Goal: Task Accomplishment & Management: Manage account settings

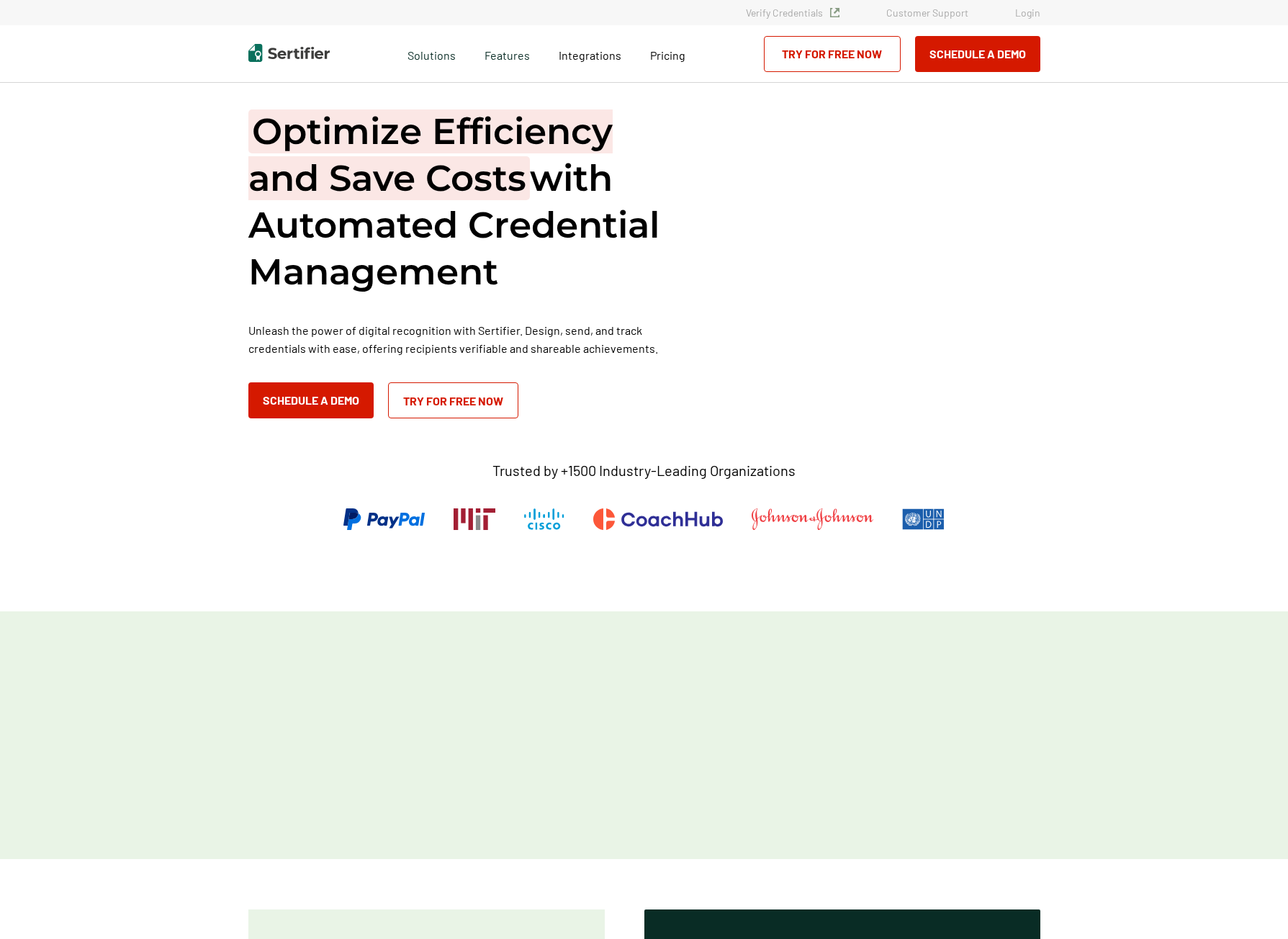
click at [1023, 15] on link "Login" at bounding box center [1027, 12] width 26 height 12
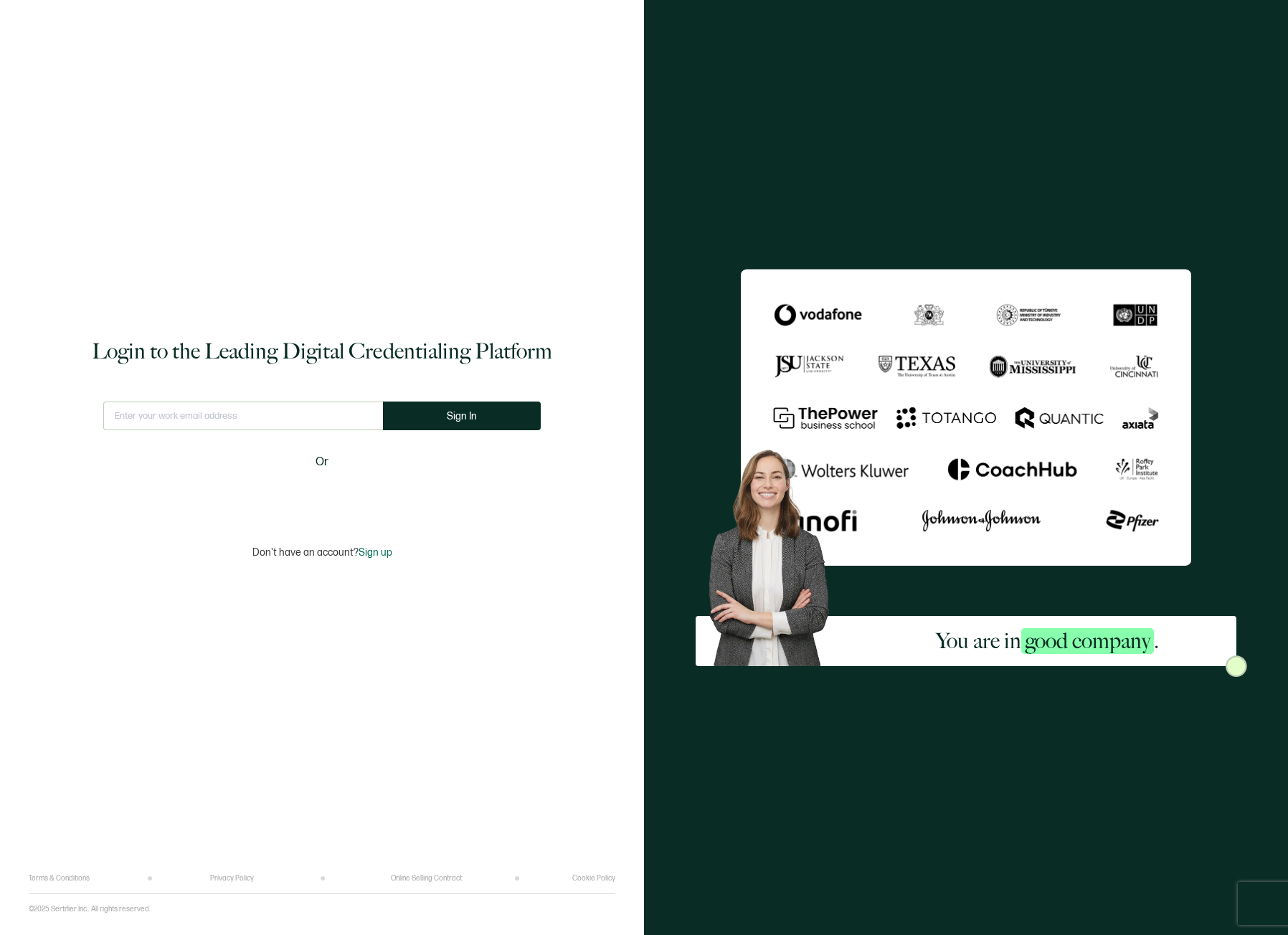
click at [249, 422] on input "text" at bounding box center [243, 416] width 279 height 28
type input "colton.kaltenfeldt@k12.wa.us"
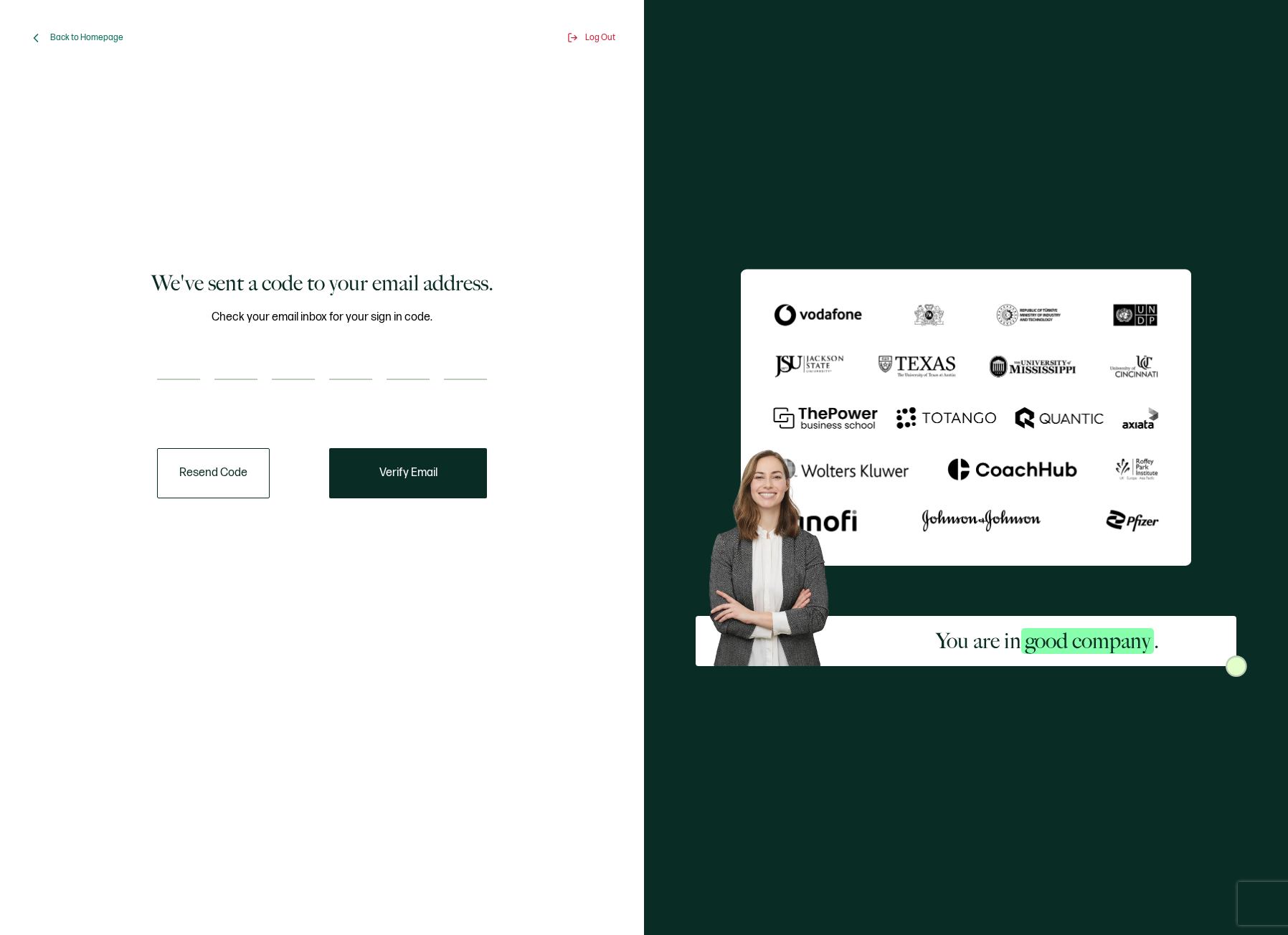
click at [182, 351] on input "number" at bounding box center [179, 365] width 43 height 28
paste input "9"
type input "9"
type input "6"
type input "2"
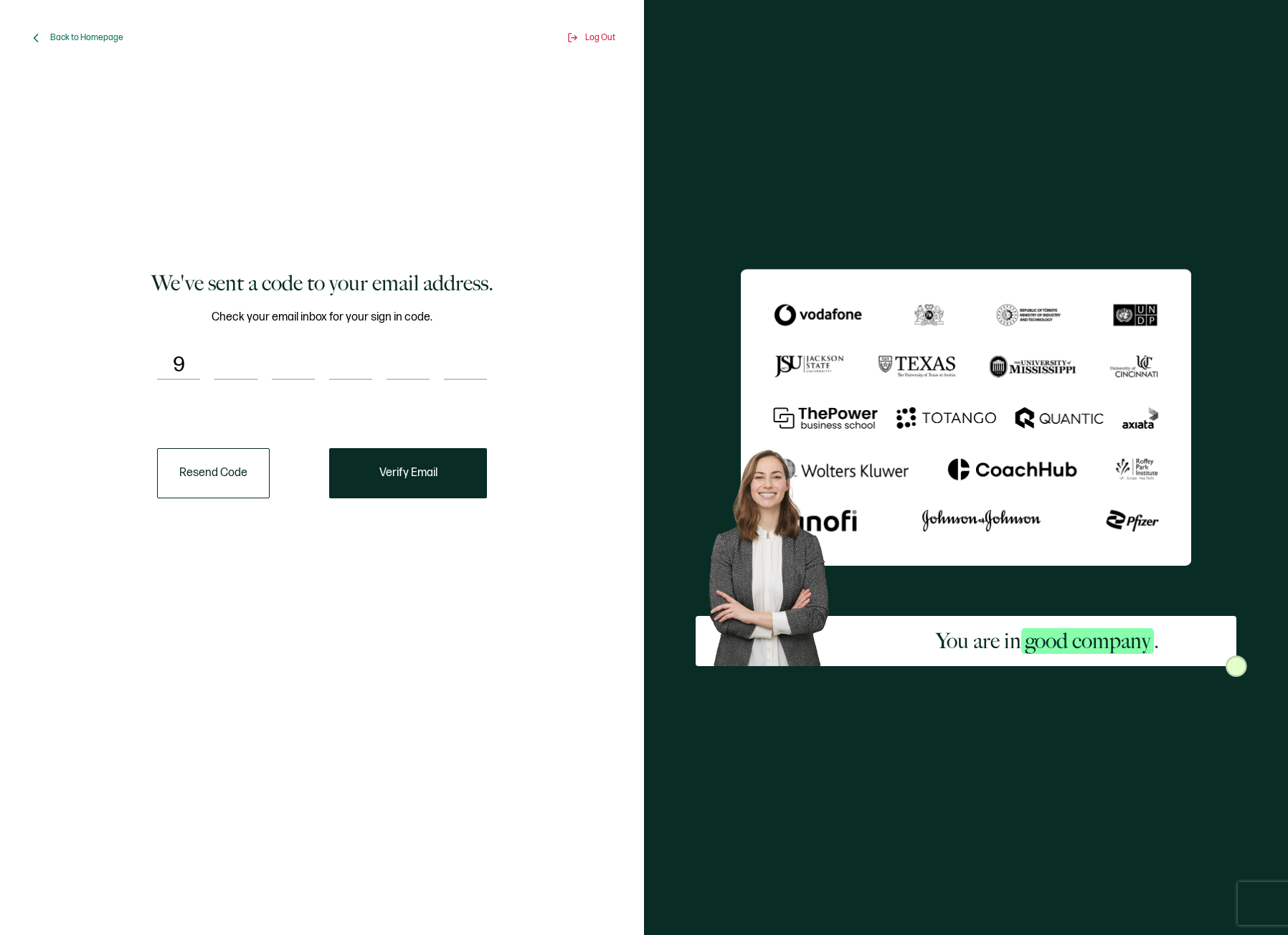
type input "2"
type input "4"
type input "0"
